Goal: Task Accomplishment & Management: Complete application form

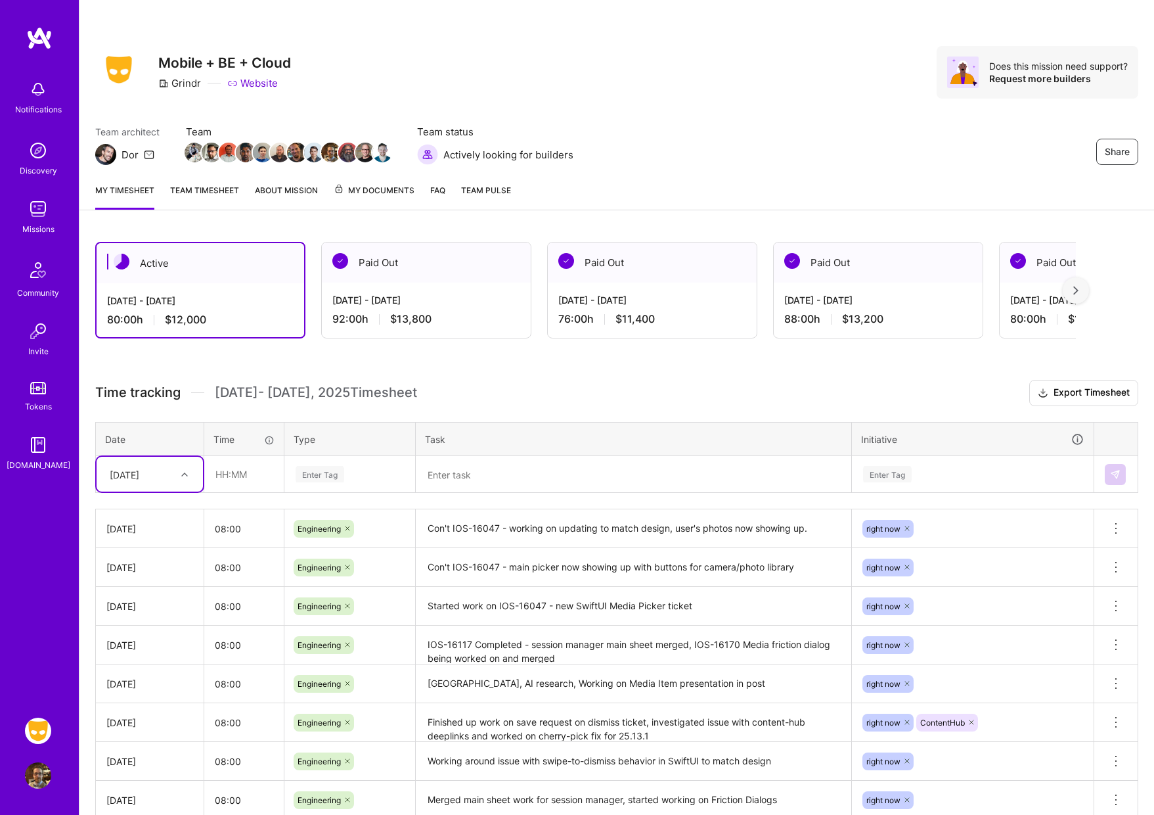
scroll to position [27, 0]
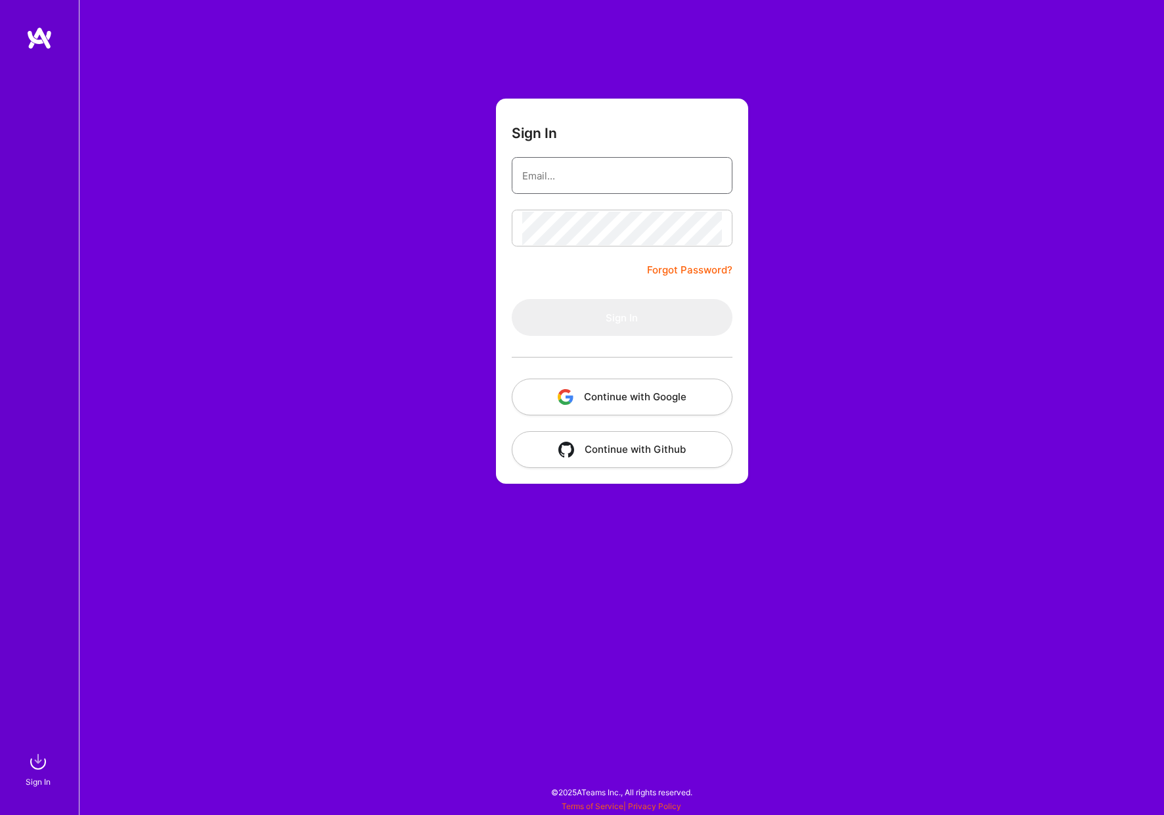
type input "[PERSON_NAME][EMAIL_ADDRESS][DOMAIN_NAME]"
click at [621, 317] on button "Sign In" at bounding box center [622, 317] width 221 height 37
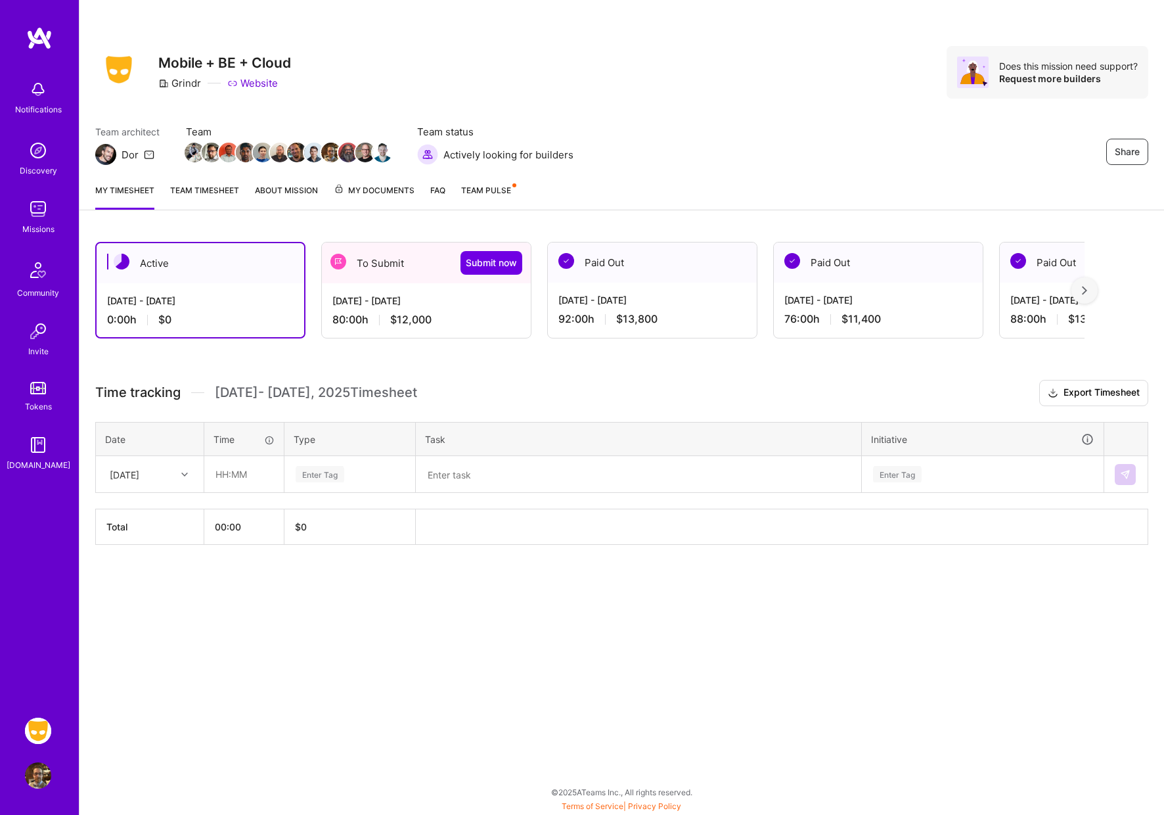
click at [422, 300] on div "[DATE] - [DATE]" at bounding box center [426, 301] width 188 height 14
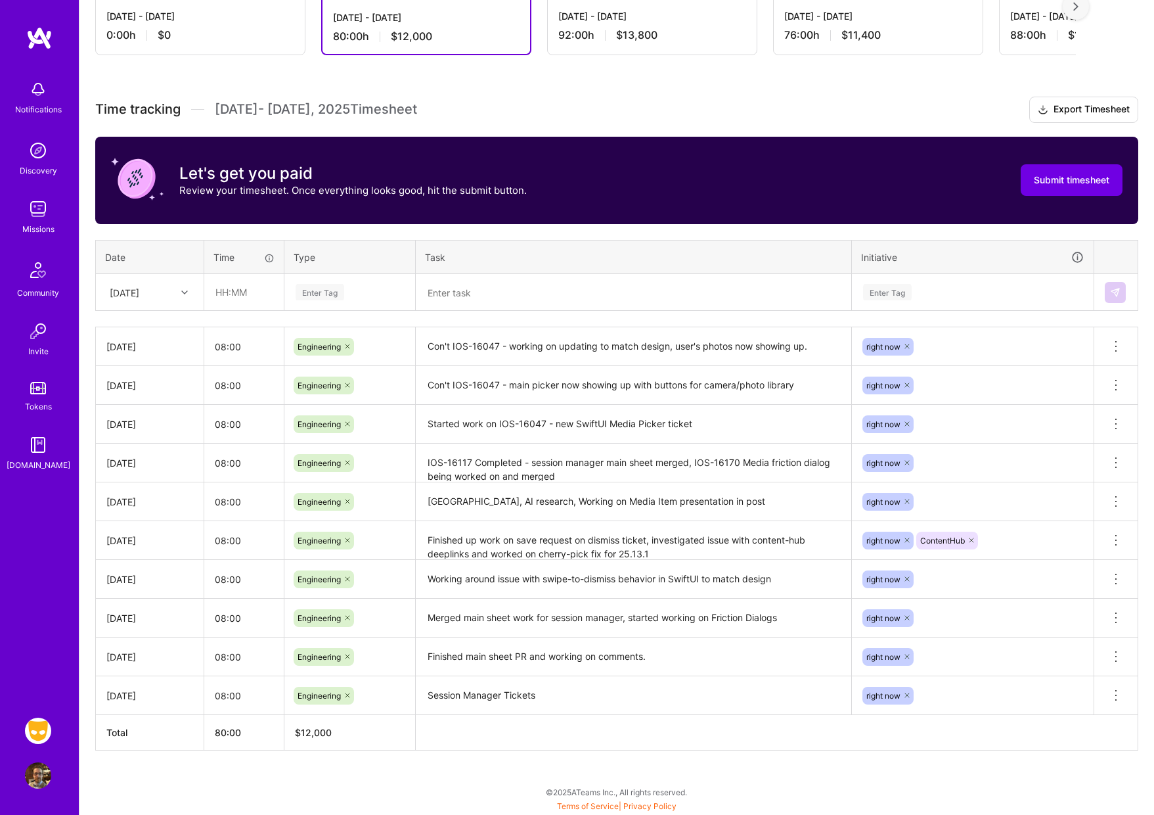
scroll to position [284, 0]
click at [187, 290] on icon at bounding box center [184, 292] width 7 height 7
click at [158, 496] on div "Fri, Aug 15" at bounding box center [150, 497] width 106 height 24
click at [255, 290] on input "text" at bounding box center [244, 292] width 78 height 35
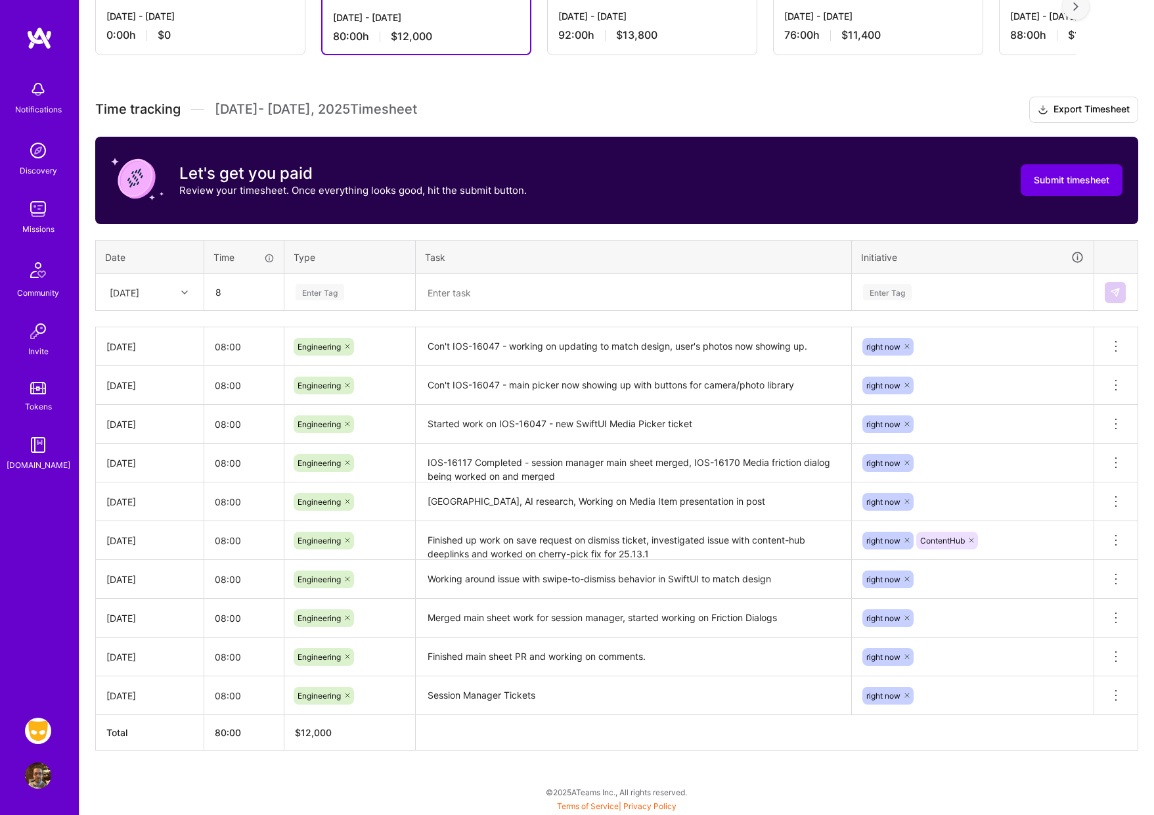
type input "08:00"
click at [329, 295] on div "Enter Tag" at bounding box center [320, 292] width 49 height 20
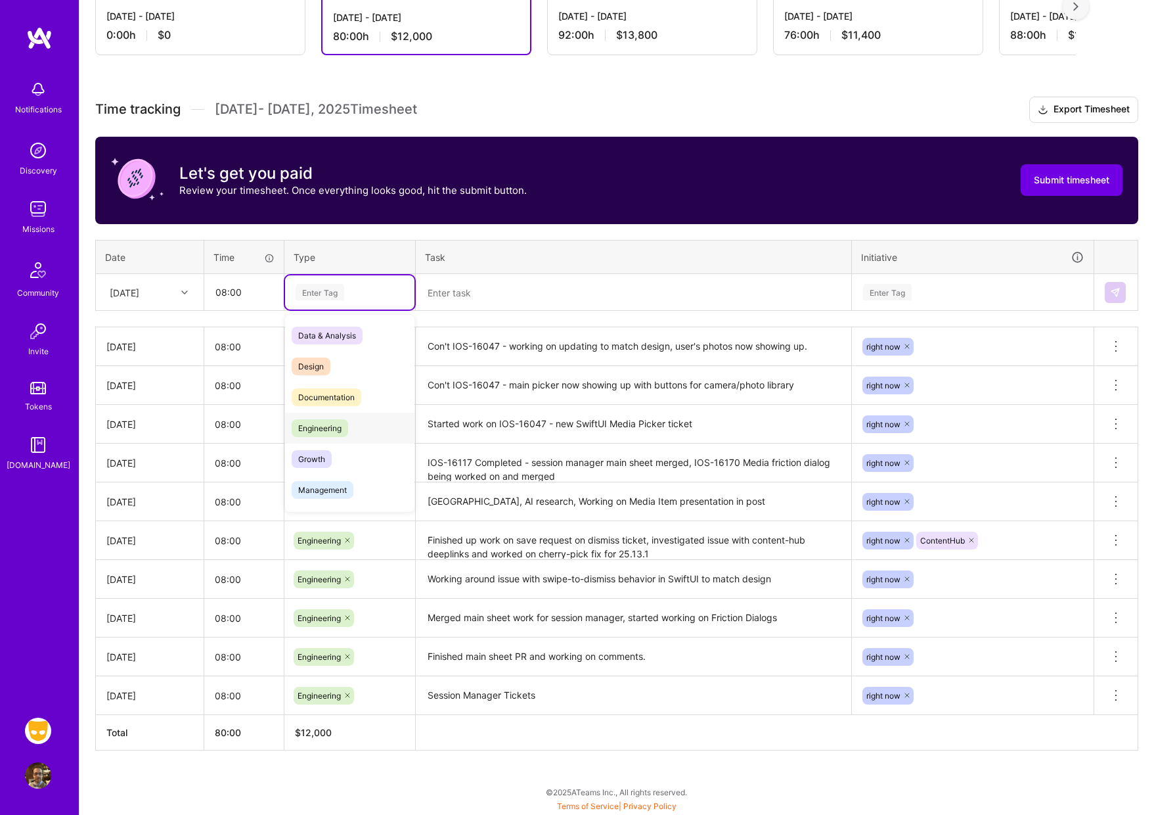
drag, startPoint x: 334, startPoint y: 426, endPoint x: 360, endPoint y: 422, distance: 26.6
click at [334, 426] on span "Engineering" at bounding box center [320, 428] width 56 height 18
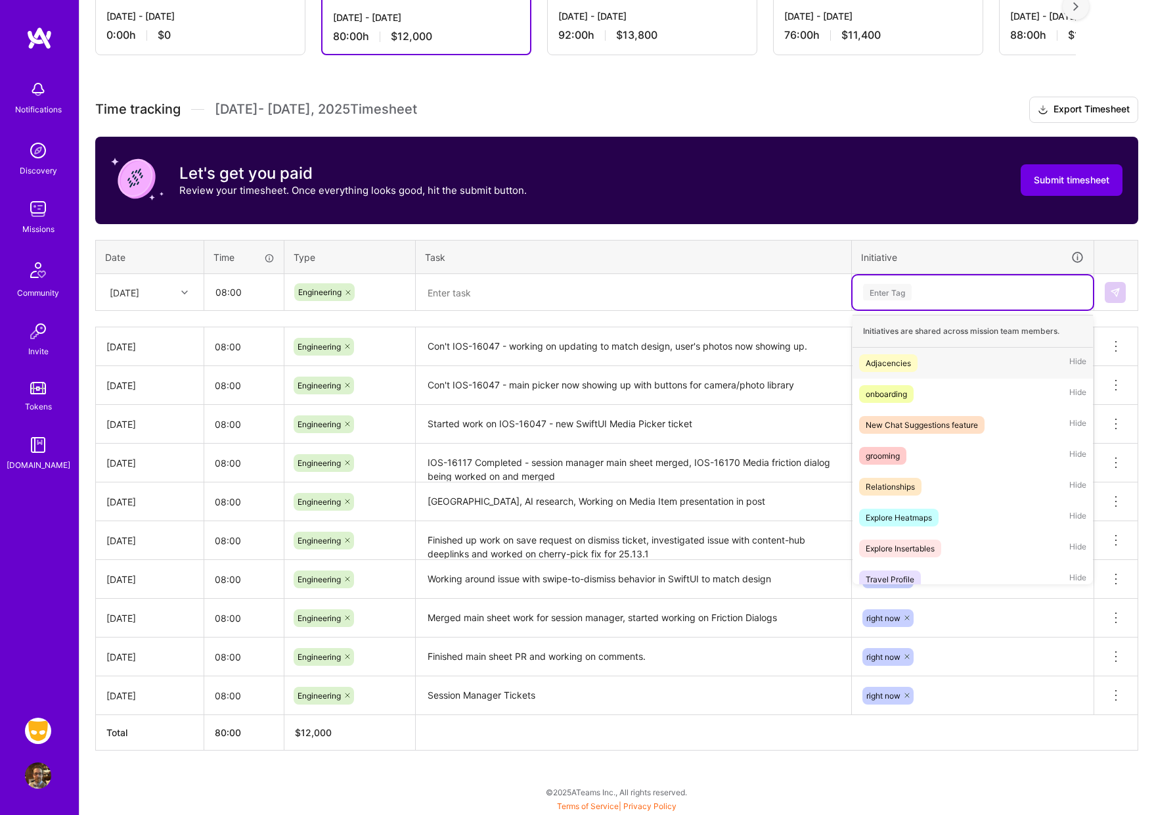
click at [892, 297] on div "Enter Tag" at bounding box center [887, 292] width 49 height 20
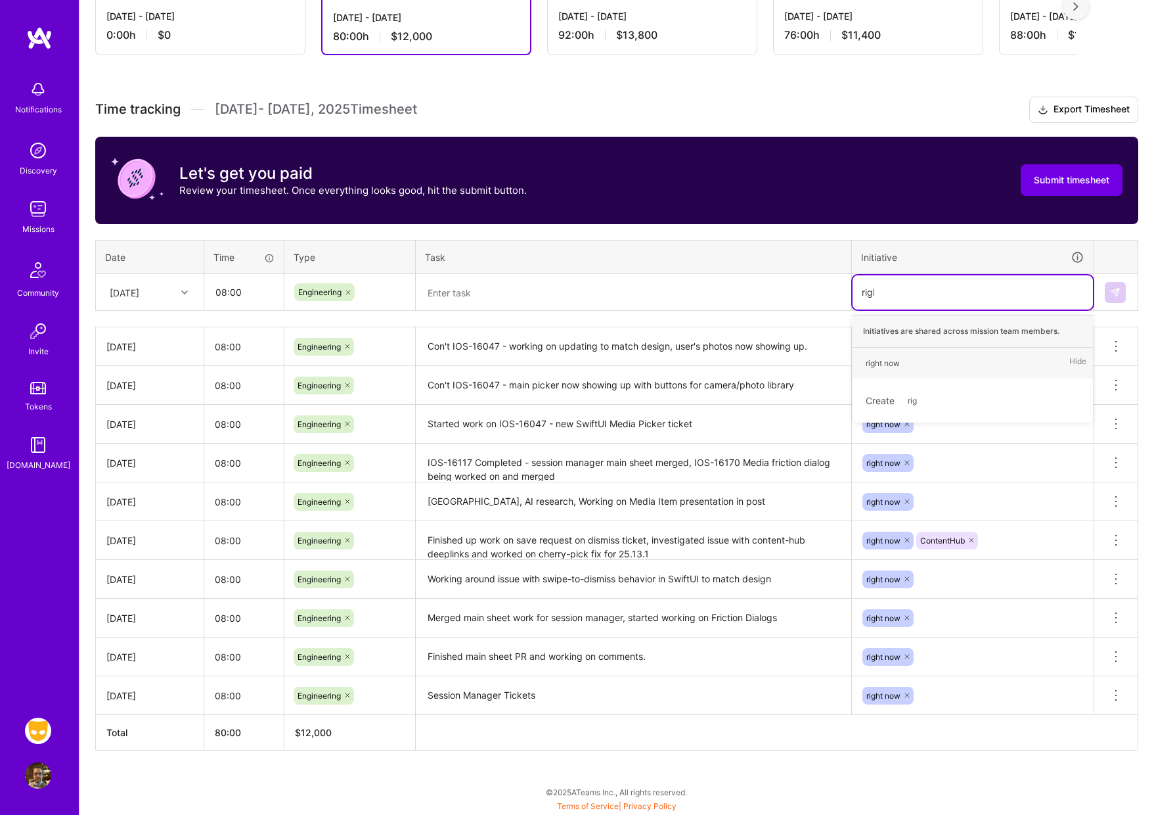
type input "right"
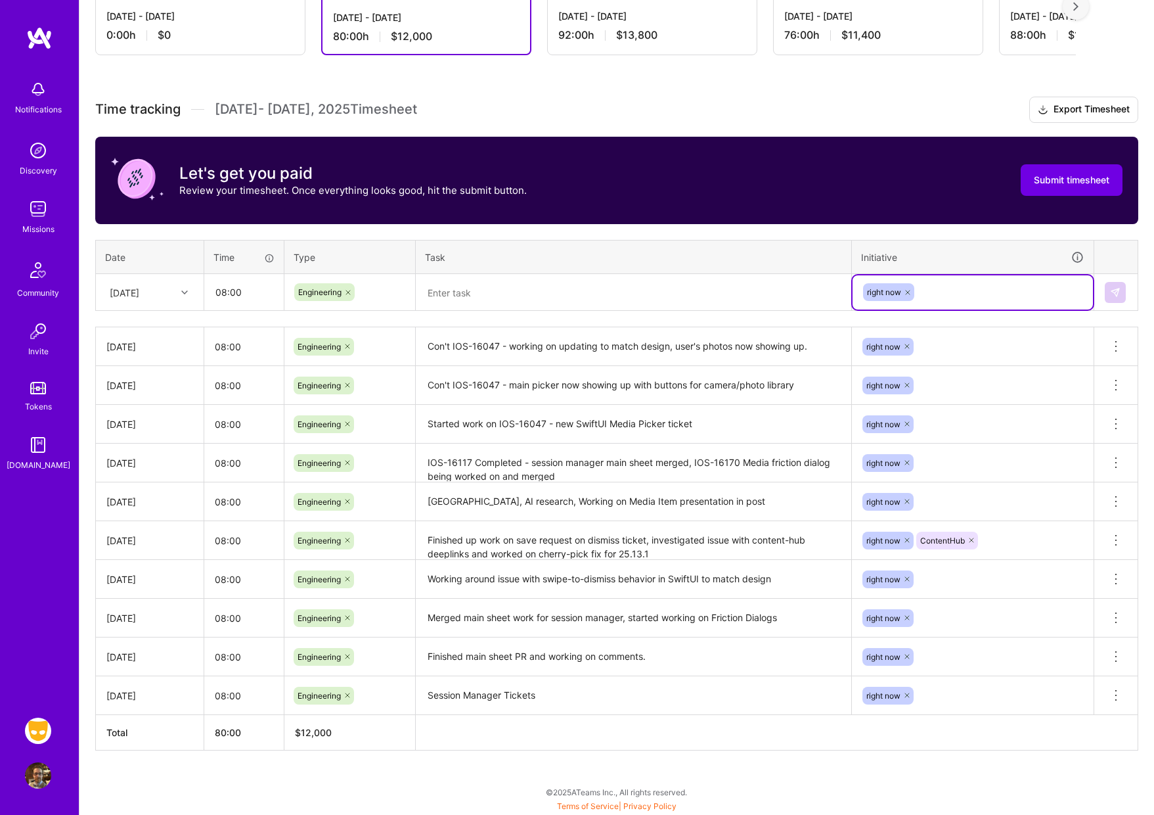
click at [509, 298] on textarea at bounding box center [633, 292] width 433 height 34
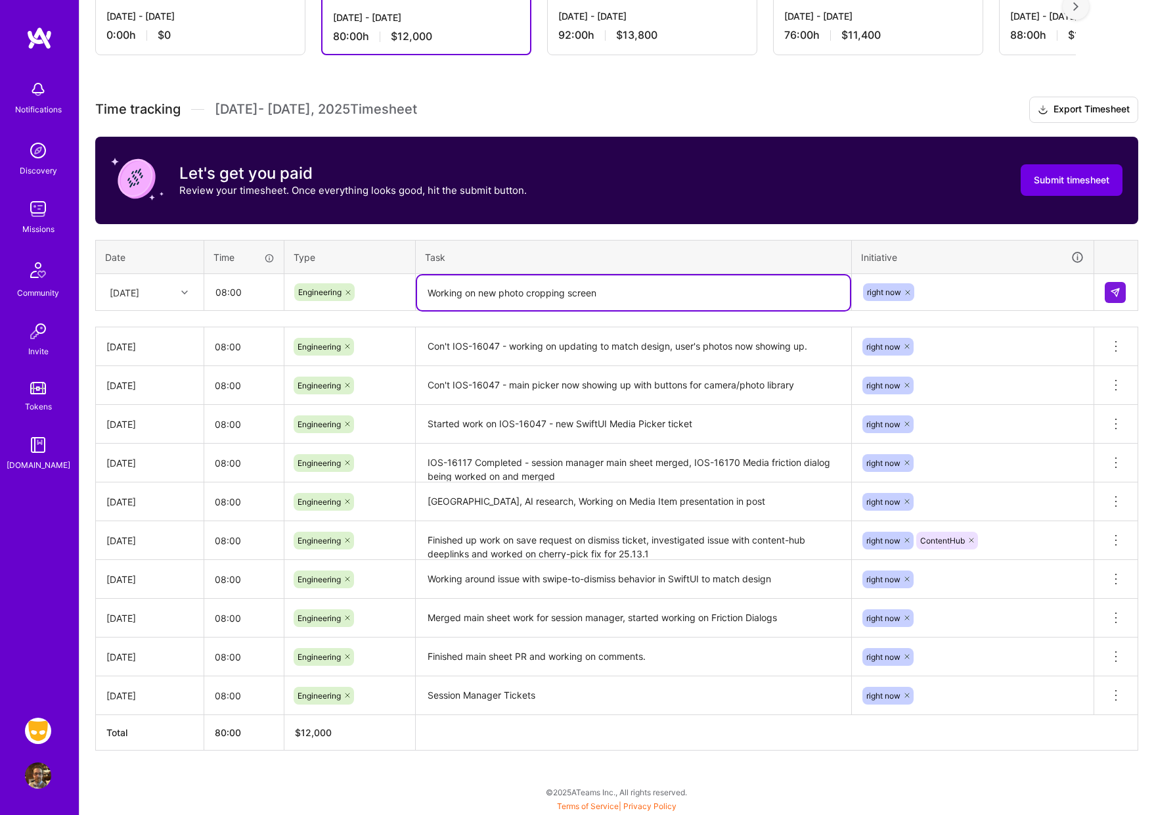
scroll to position [284, 0]
type textarea "Working on new photo cropping screen"
click at [1121, 291] on button at bounding box center [1115, 292] width 21 height 21
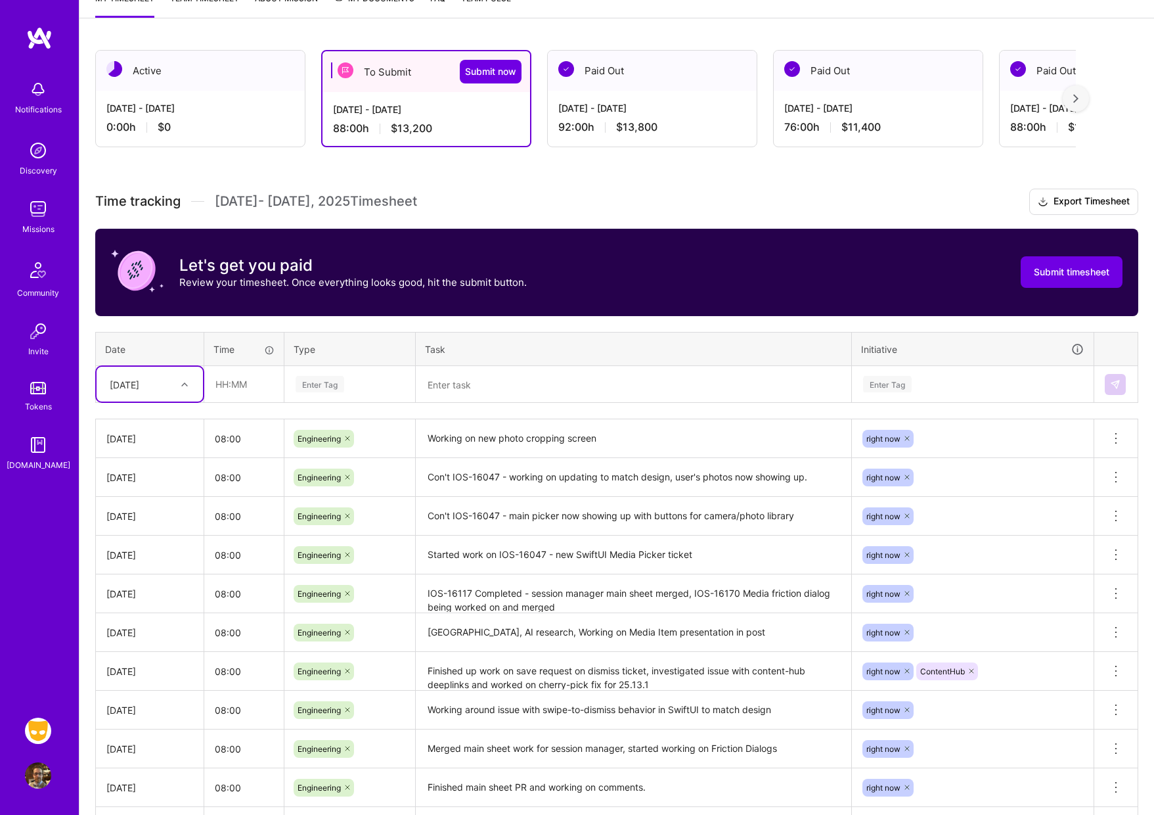
scroll to position [190, 0]
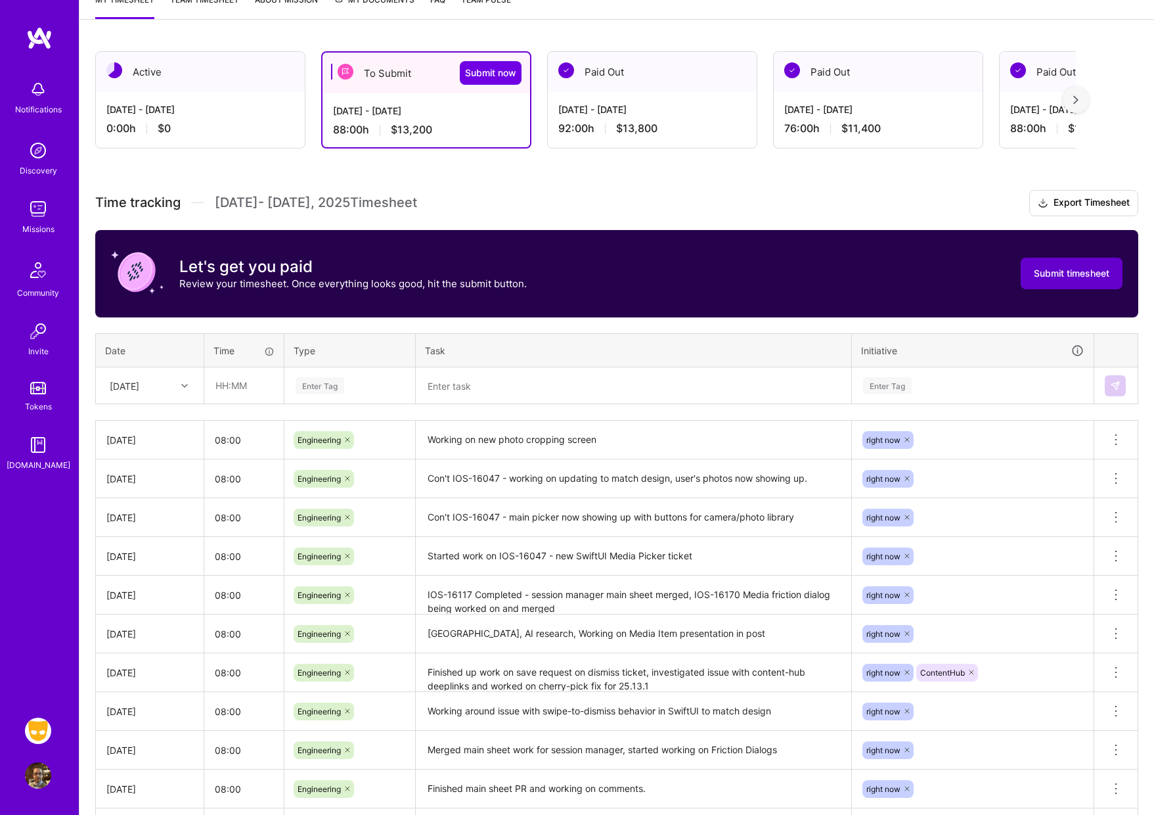
click at [1088, 274] on span "Submit timesheet" at bounding box center [1072, 273] width 76 height 13
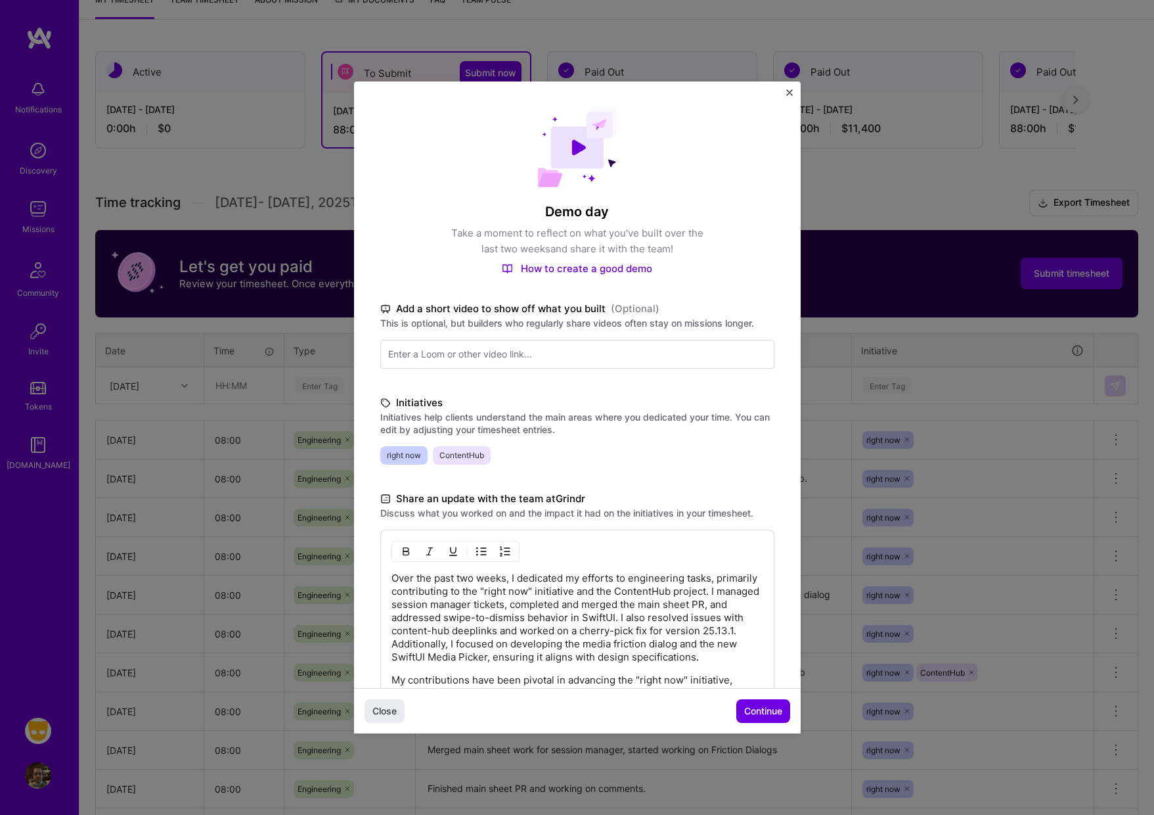
click at [770, 716] on span "Continue" at bounding box center [763, 710] width 38 height 13
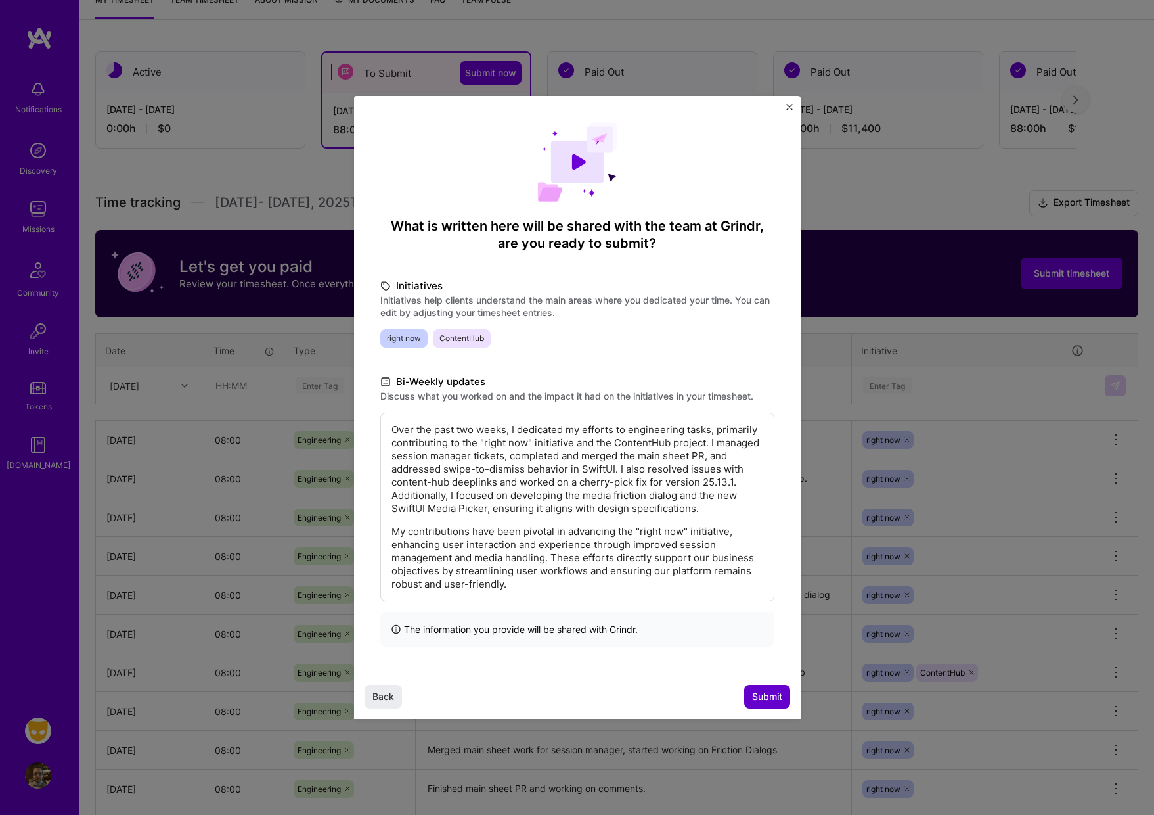
click at [770, 703] on span "Submit" at bounding box center [767, 696] width 30 height 13
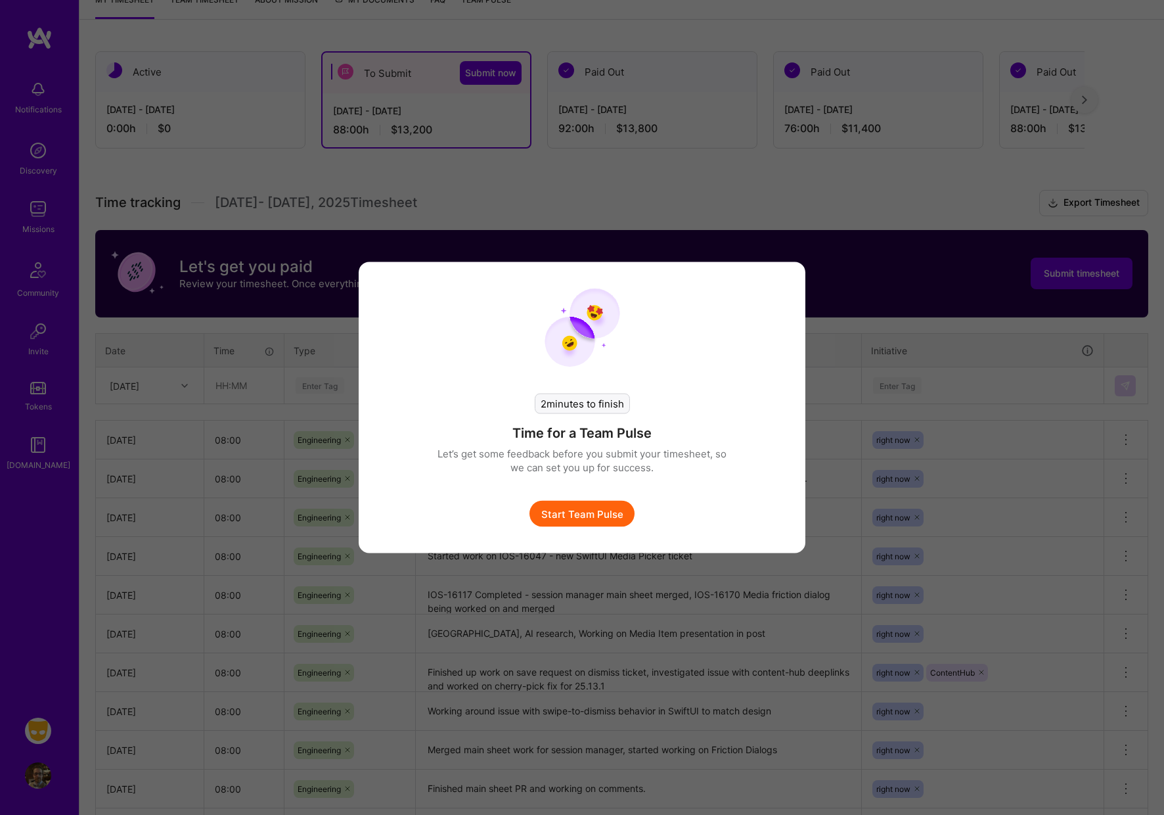
click at [575, 512] on button "Start Team Pulse" at bounding box center [581, 514] width 105 height 26
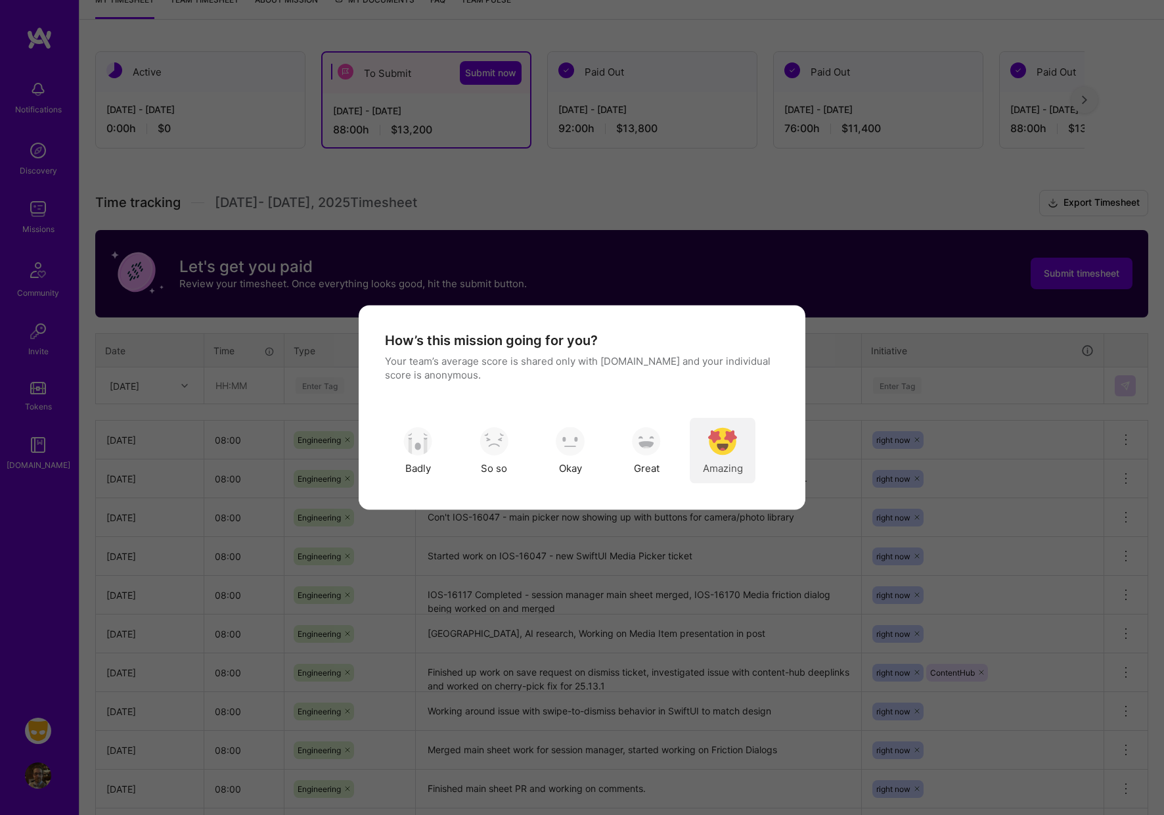
click at [727, 446] on img "modal" at bounding box center [722, 440] width 29 height 29
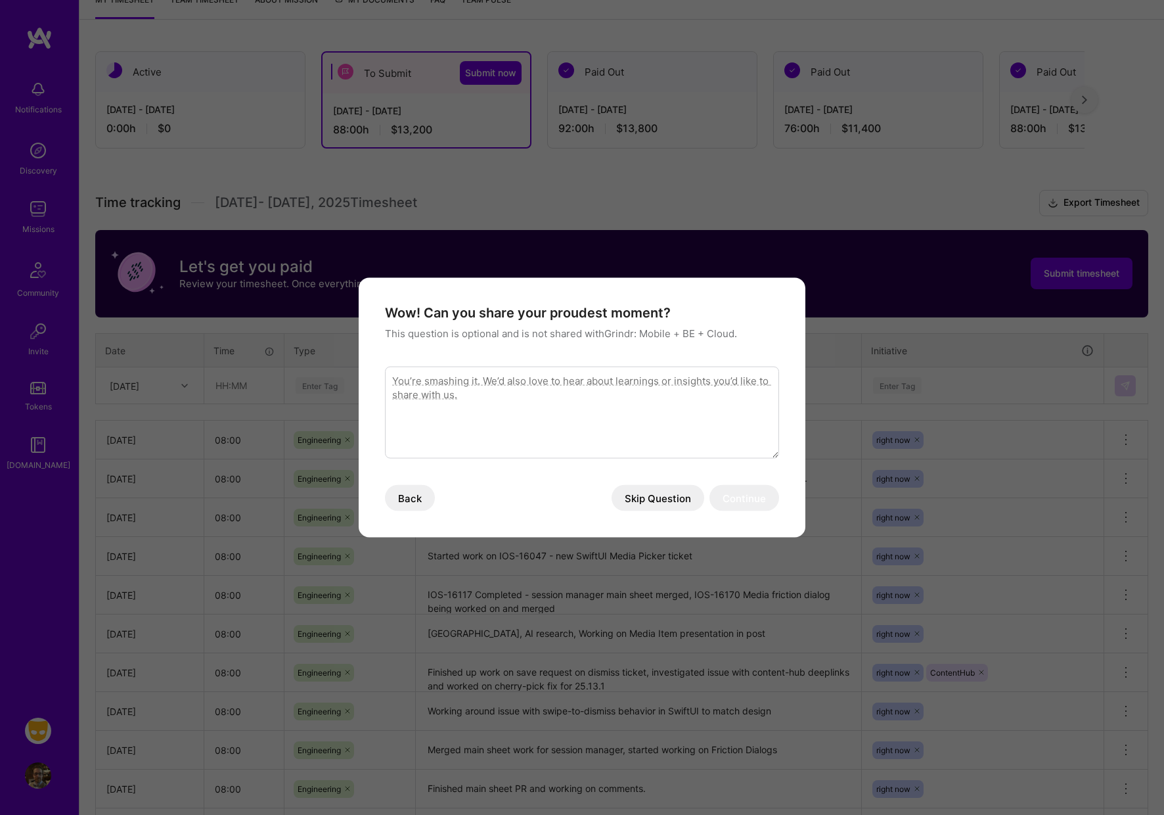
click at [405, 501] on button "Back" at bounding box center [410, 498] width 50 height 26
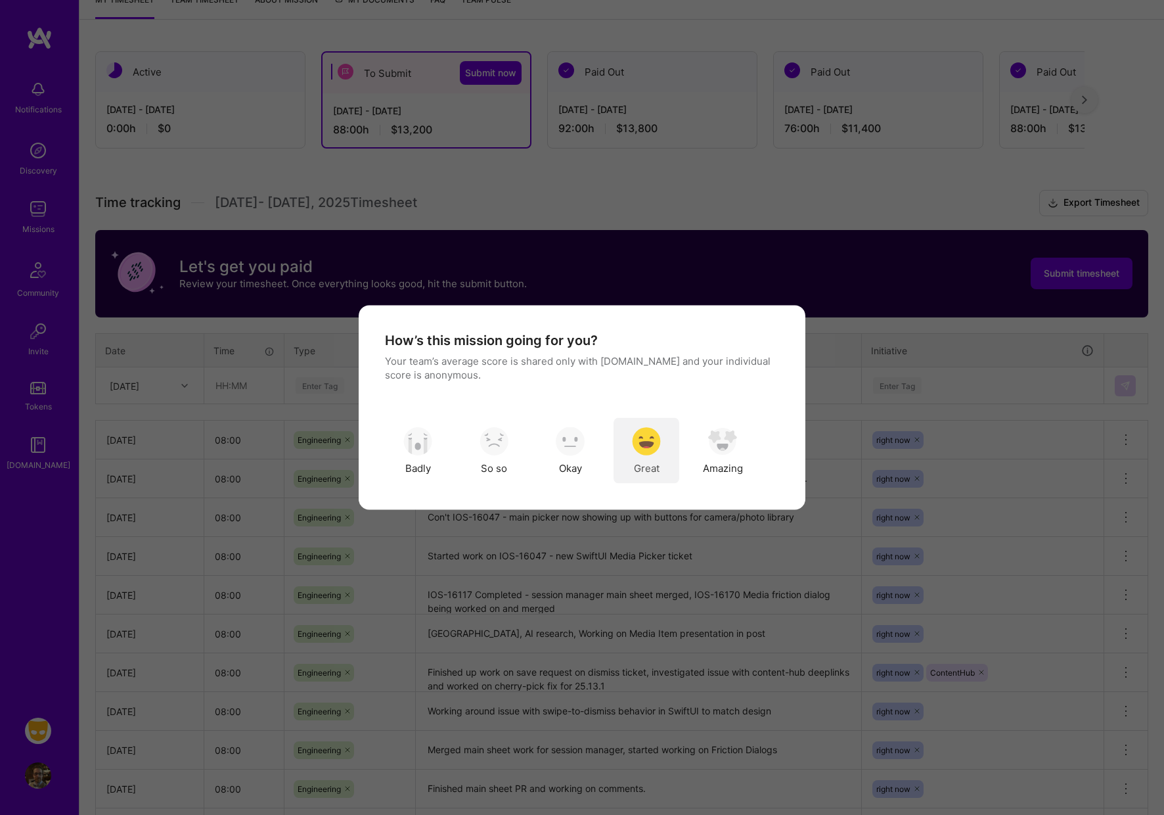
click at [648, 445] on img "modal" at bounding box center [646, 440] width 29 height 29
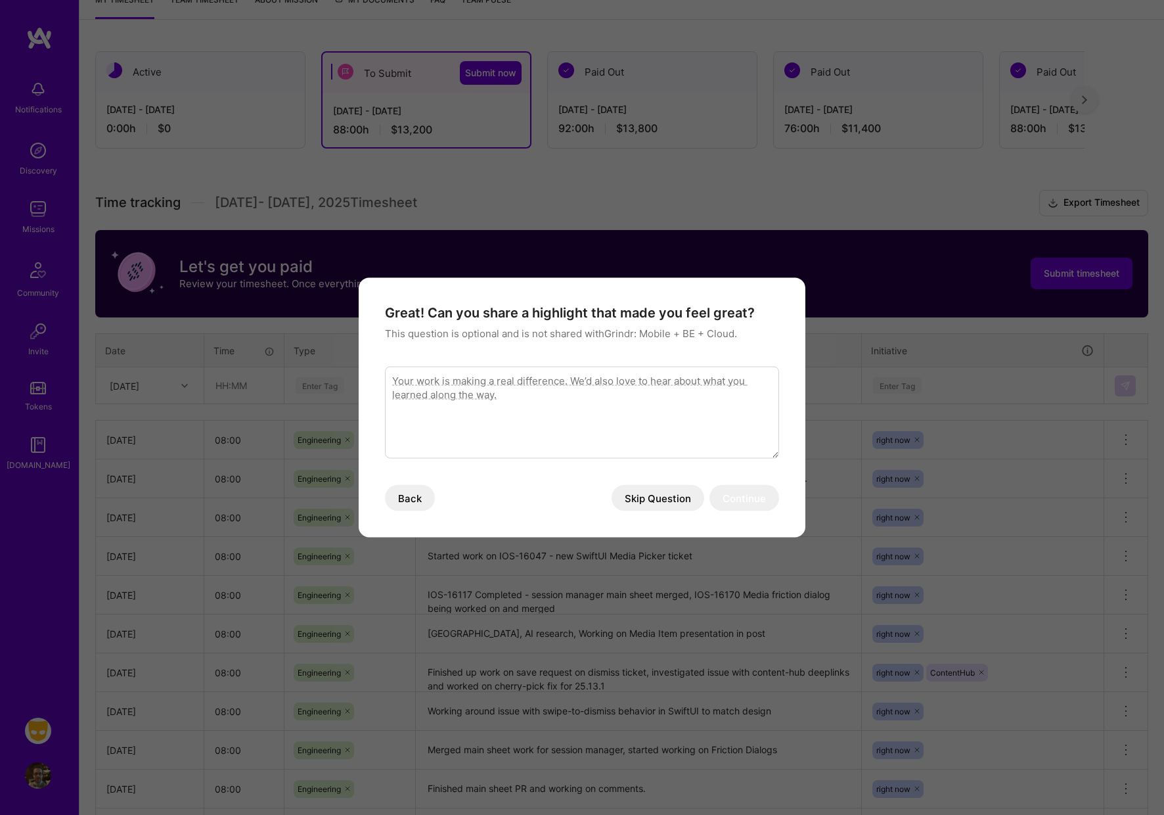
click at [661, 493] on button "Skip Question" at bounding box center [658, 498] width 93 height 26
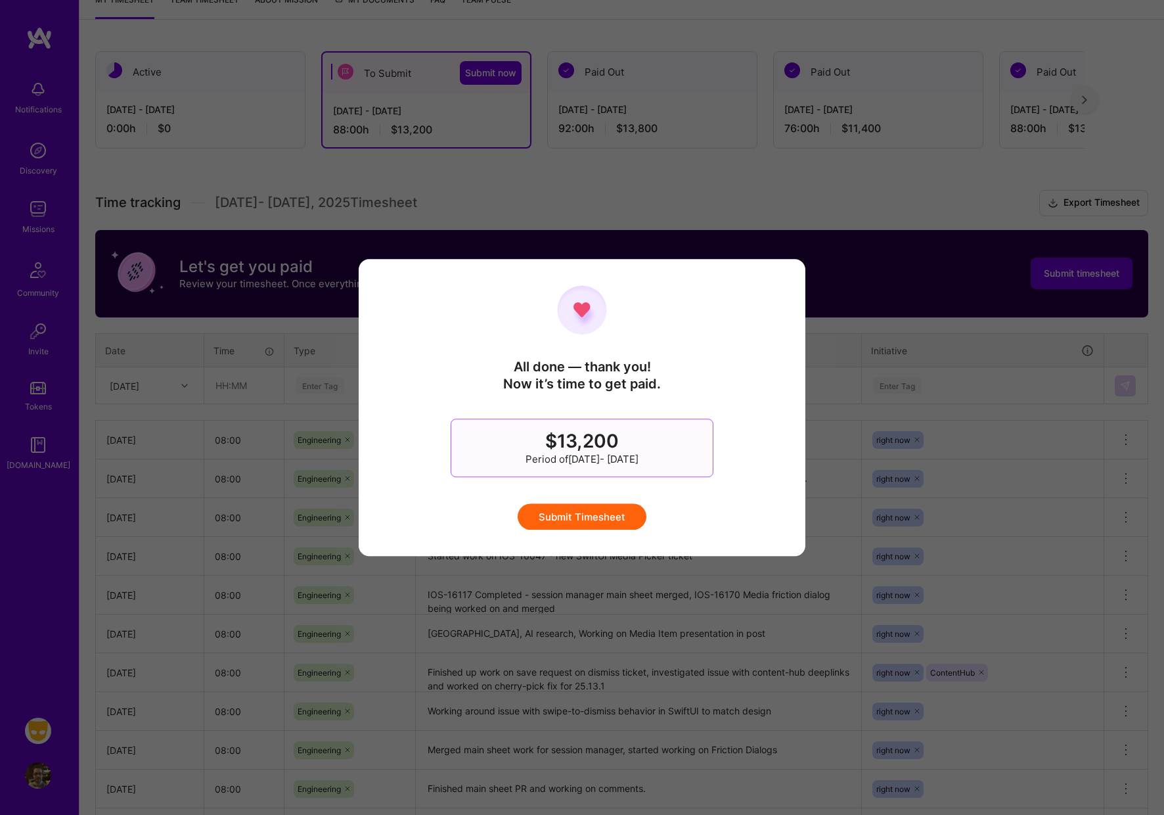
click at [604, 514] on button "Submit Timesheet" at bounding box center [582, 516] width 129 height 26
